Goal: Navigation & Orientation: Go to known website

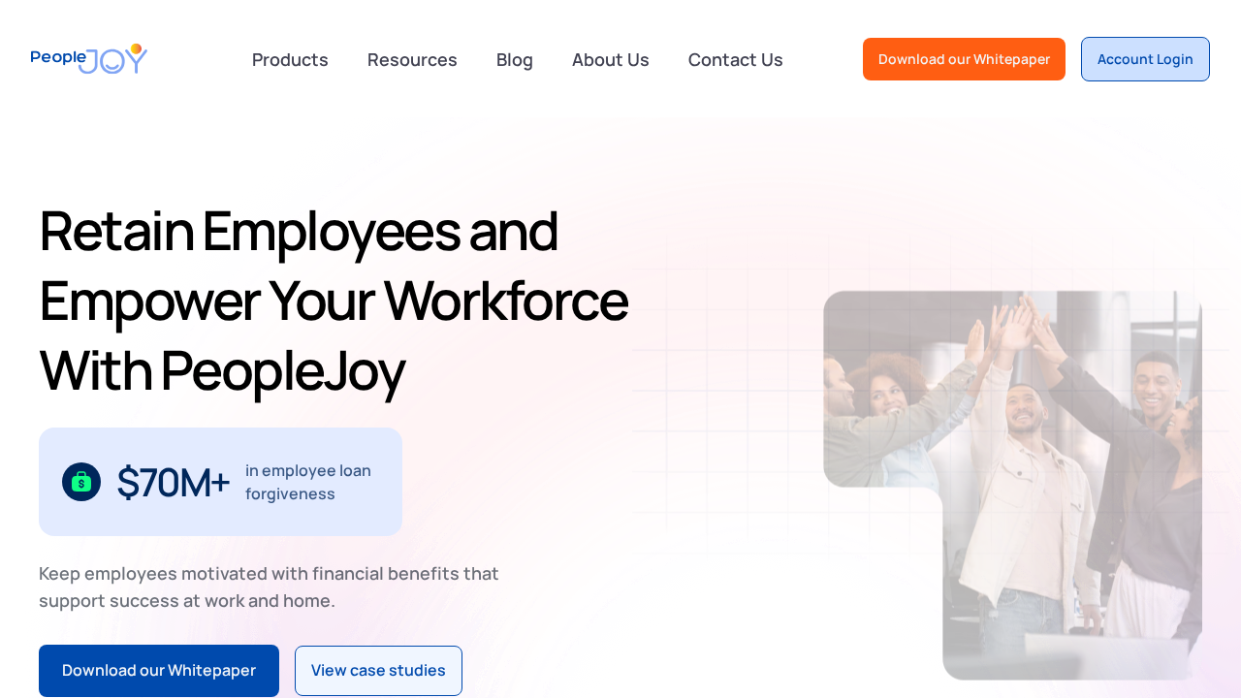
click at [1151, 71] on link "Account Login" at bounding box center [1145, 59] width 129 height 45
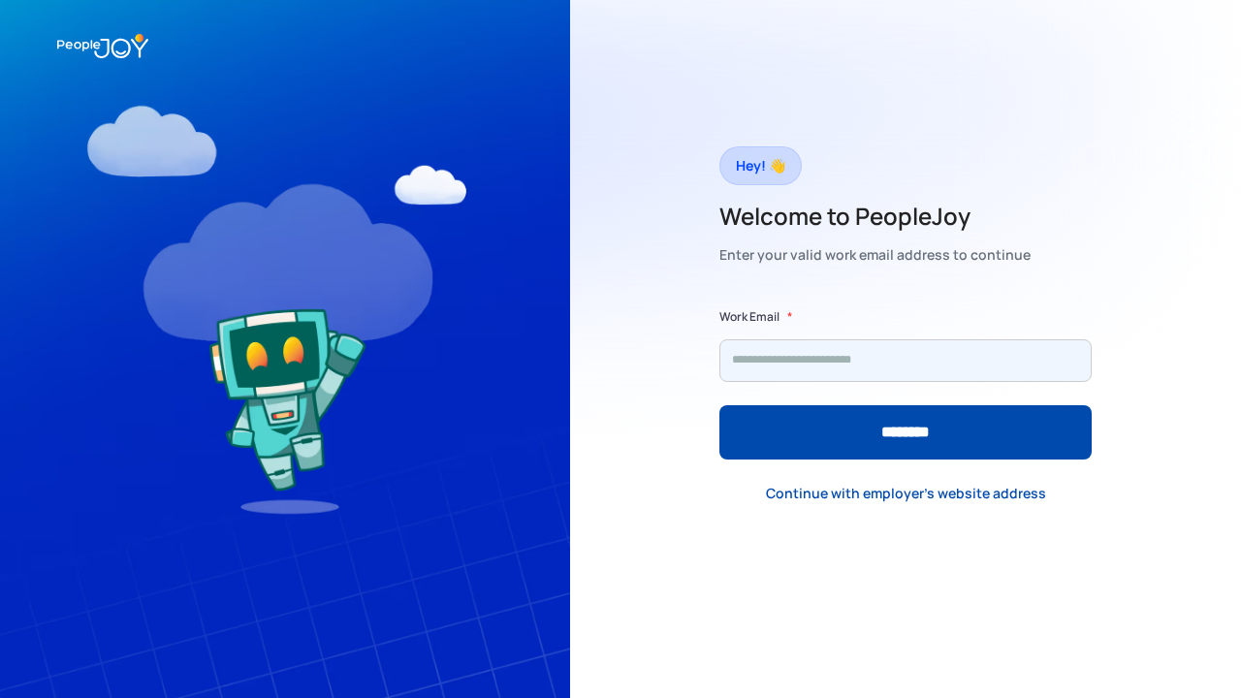
click at [880, 375] on input "Form" at bounding box center [906, 360] width 372 height 43
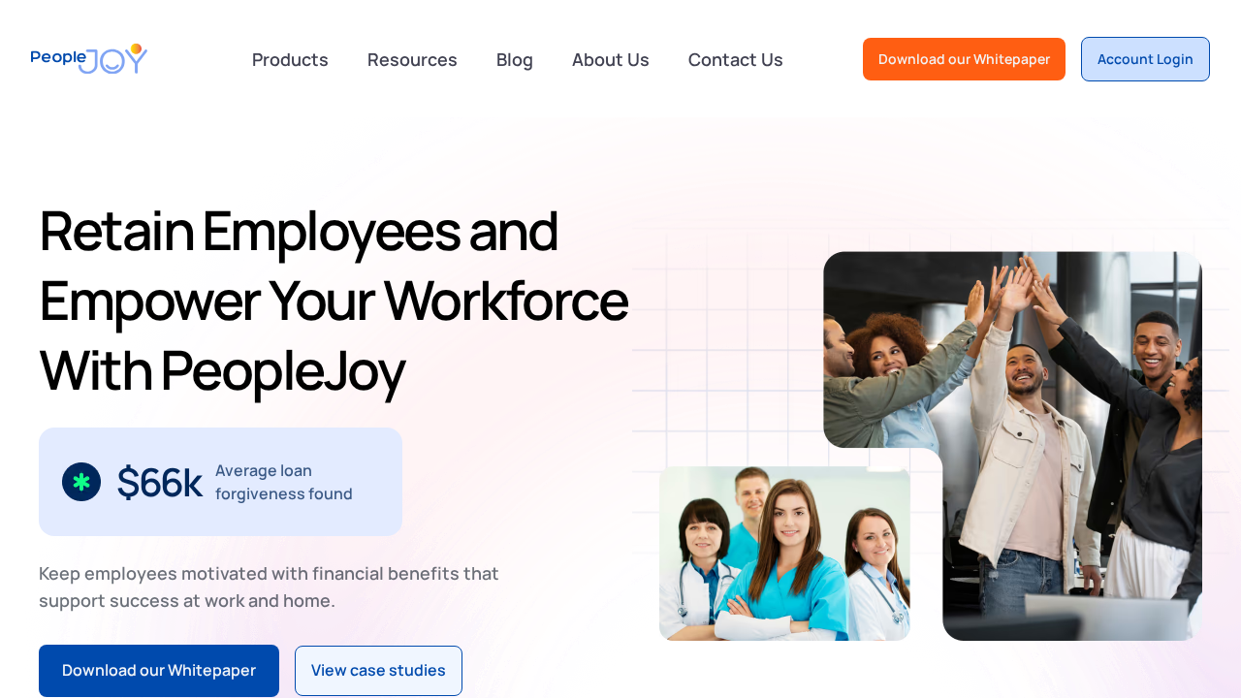
click at [1124, 48] on link "Account Login" at bounding box center [1145, 59] width 129 height 45
